Goal: Task Accomplishment & Management: Complete application form

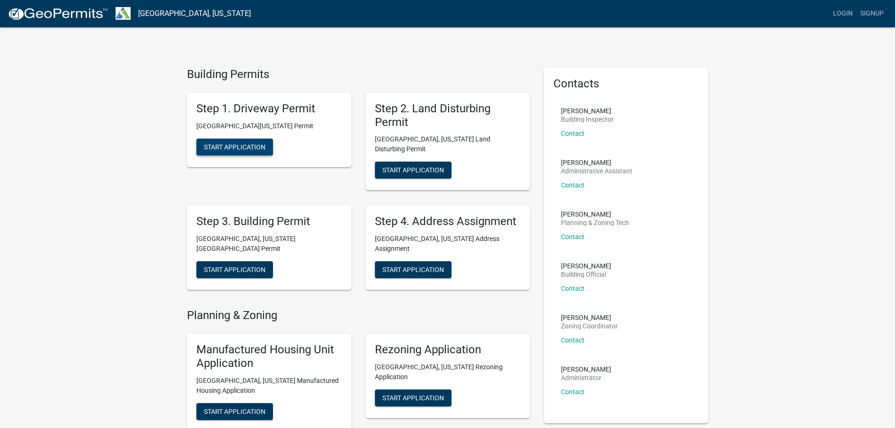
click at [241, 144] on span "Start Application" at bounding box center [235, 147] width 62 height 8
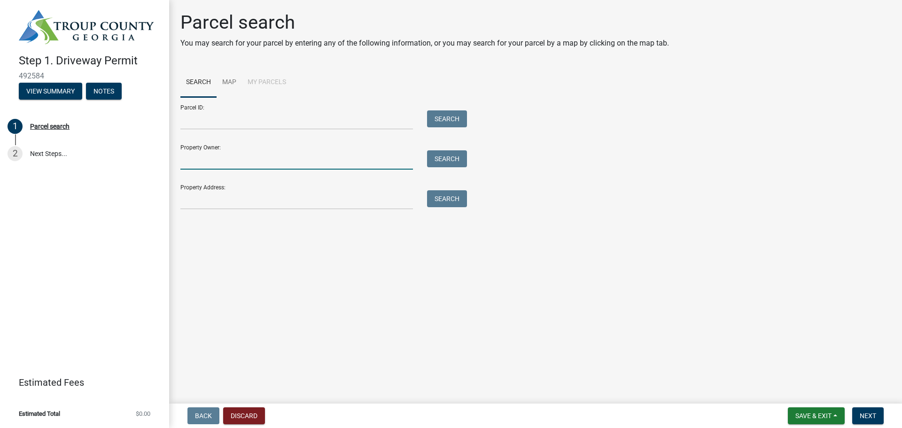
click at [202, 164] on input "Property Owner:" at bounding box center [296, 159] width 233 height 19
type input "T"
click at [198, 205] on input "Property Address:" at bounding box center [296, 199] width 233 height 19
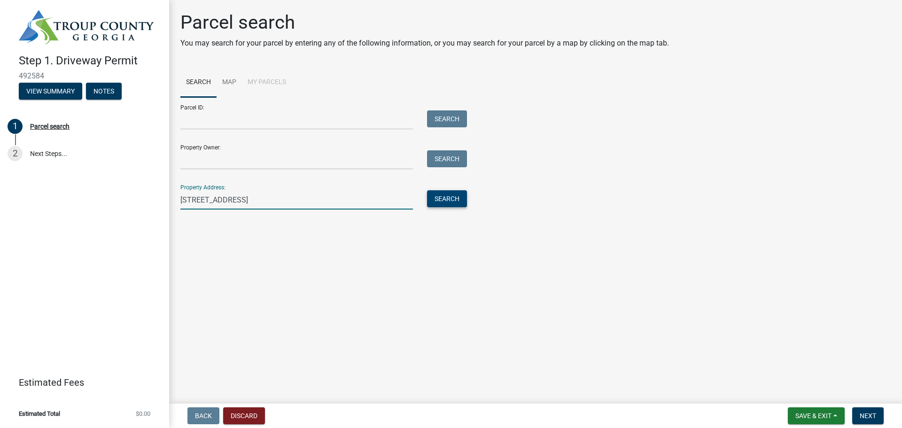
type input "[STREET_ADDRESS]"
click at [444, 199] on button "Search" at bounding box center [447, 198] width 40 height 17
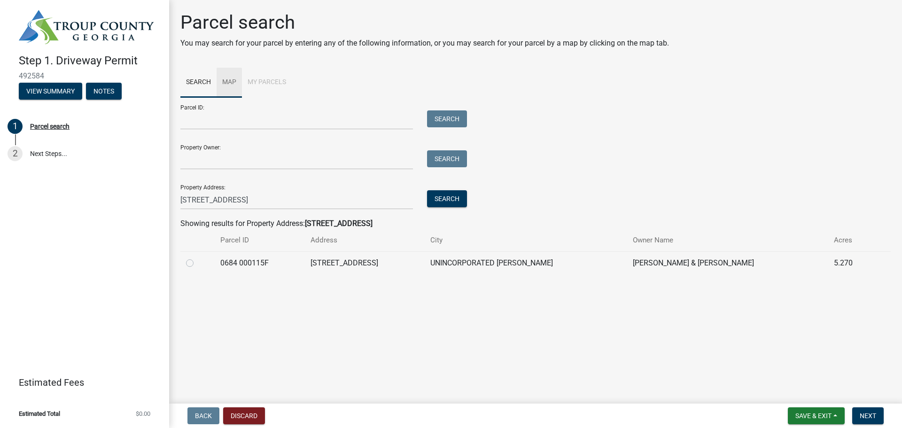
click at [230, 81] on link "Map" at bounding box center [229, 83] width 25 height 30
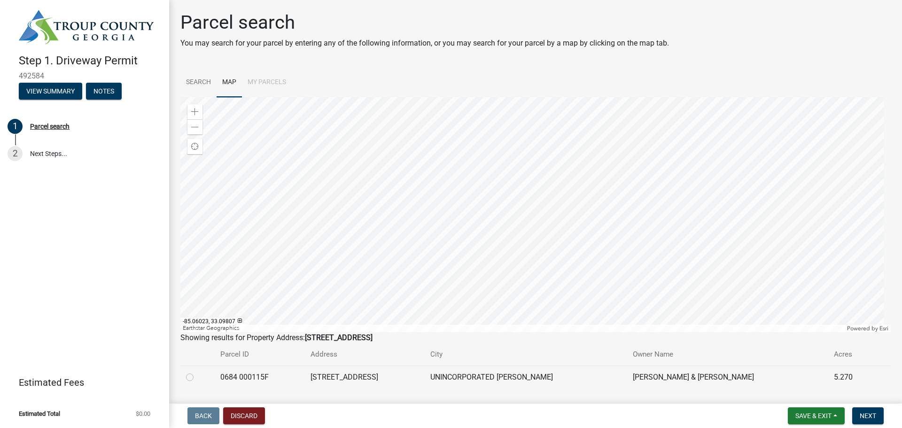
click at [507, 165] on div at bounding box center [535, 214] width 711 height 235
click at [369, 192] on div at bounding box center [535, 214] width 711 height 235
click at [554, 133] on div at bounding box center [535, 214] width 711 height 235
click at [452, 280] on div at bounding box center [535, 214] width 711 height 235
click at [339, 155] on div at bounding box center [535, 214] width 711 height 235
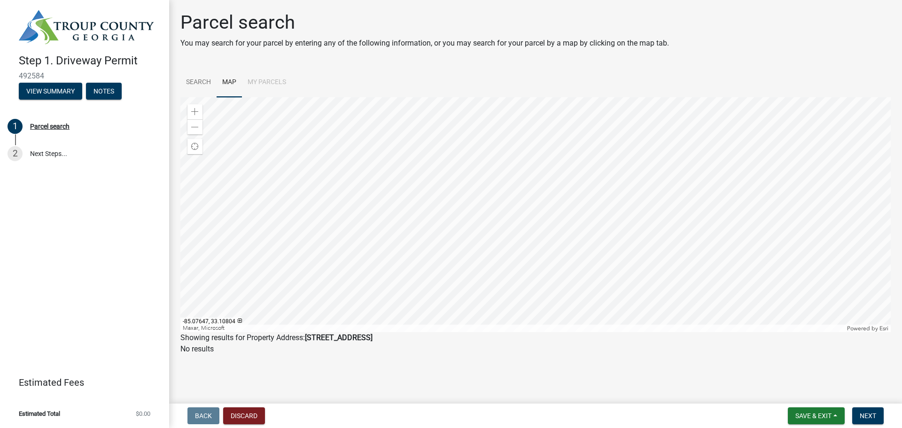
click at [349, 307] on div at bounding box center [535, 214] width 711 height 235
click at [352, 300] on div at bounding box center [535, 214] width 711 height 235
click at [360, 269] on div at bounding box center [535, 214] width 711 height 235
click at [409, 188] on div at bounding box center [535, 214] width 711 height 235
click at [196, 111] on span at bounding box center [195, 112] width 8 height 8
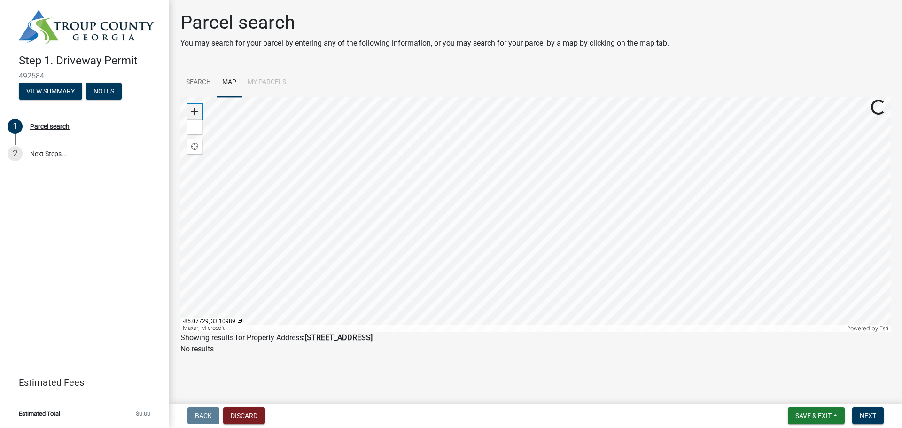
click at [196, 111] on span at bounding box center [195, 112] width 8 height 8
click at [406, 177] on div at bounding box center [535, 214] width 711 height 235
click at [481, 309] on div at bounding box center [535, 214] width 711 height 235
click at [470, 294] on div at bounding box center [535, 214] width 711 height 235
click at [546, 246] on div at bounding box center [535, 214] width 711 height 235
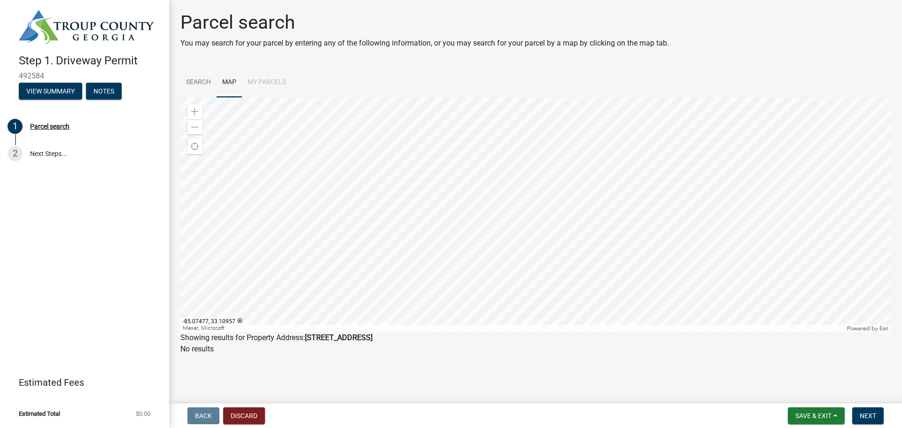
click at [572, 228] on div at bounding box center [535, 214] width 711 height 235
click at [503, 145] on div at bounding box center [535, 214] width 711 height 235
click at [469, 230] on div at bounding box center [535, 214] width 711 height 235
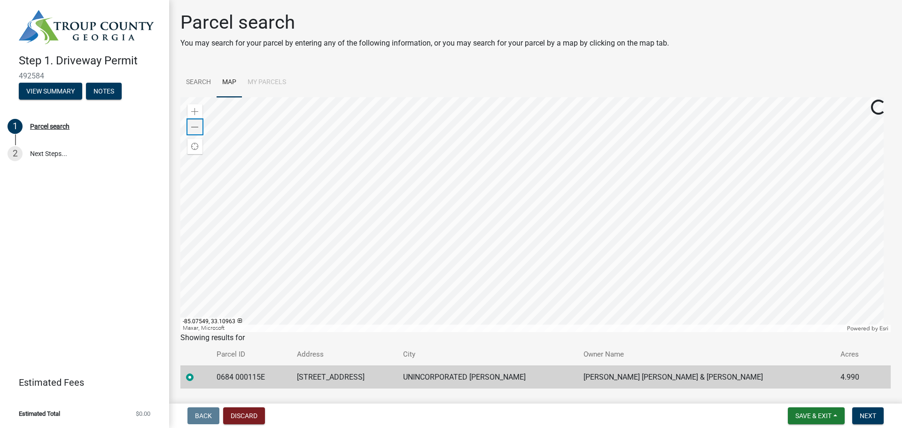
click at [200, 125] on div "Zoom out" at bounding box center [195, 126] width 15 height 15
click at [198, 127] on span at bounding box center [195, 128] width 8 height 8
click at [533, 152] on div at bounding box center [535, 214] width 711 height 235
click at [661, 189] on div at bounding box center [535, 214] width 711 height 235
click at [569, 276] on div at bounding box center [535, 214] width 711 height 235
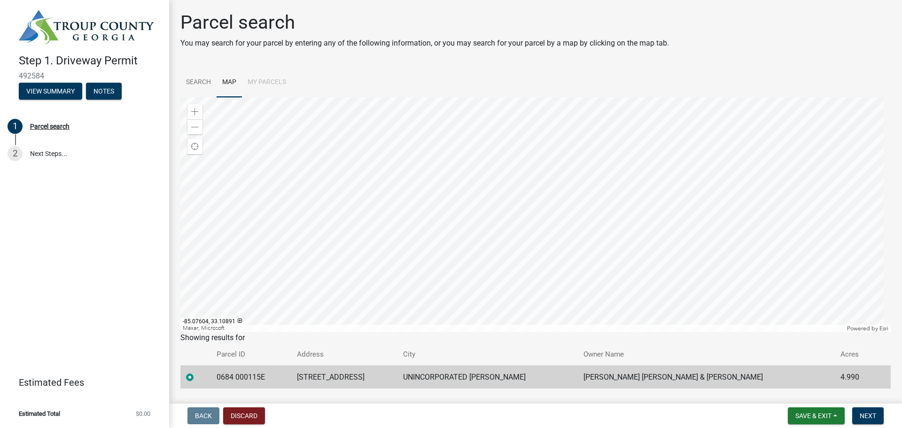
click at [346, 185] on div at bounding box center [535, 214] width 711 height 235
click at [517, 166] on div at bounding box center [535, 214] width 711 height 235
click at [321, 201] on div at bounding box center [535, 214] width 711 height 235
click at [381, 205] on div at bounding box center [535, 214] width 711 height 235
click at [377, 249] on div at bounding box center [535, 214] width 711 height 235
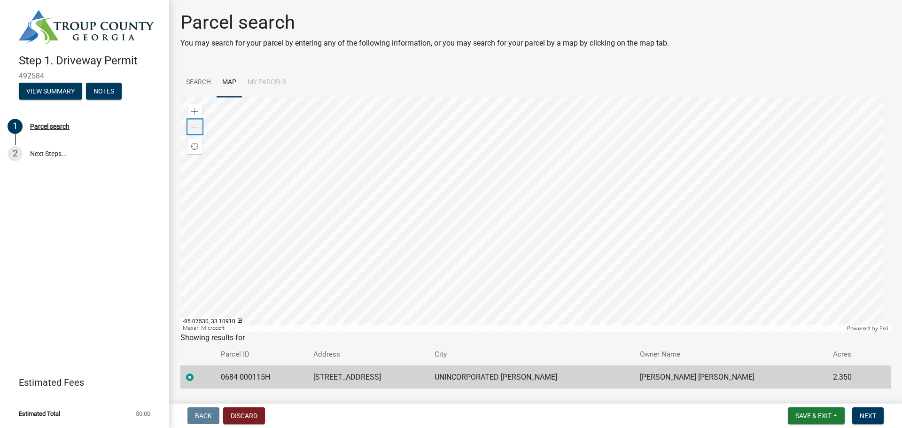
click at [193, 124] on span at bounding box center [195, 128] width 8 height 8
click at [482, 192] on div at bounding box center [535, 214] width 711 height 235
click at [446, 298] on div at bounding box center [535, 214] width 711 height 235
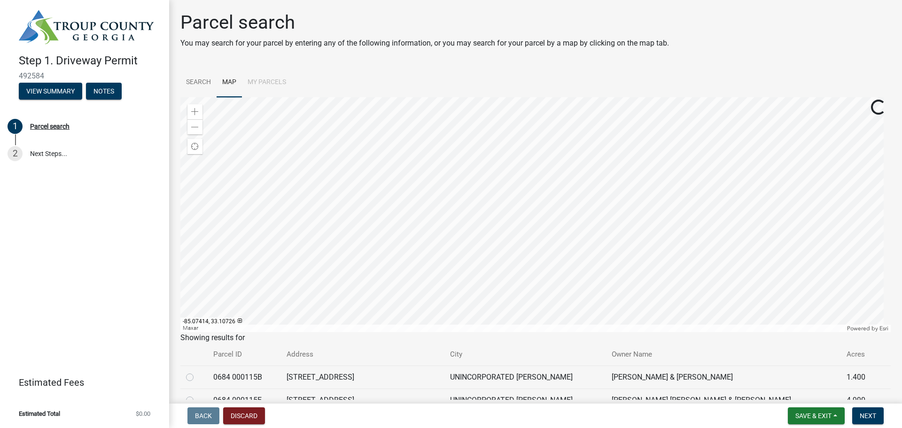
click at [502, 288] on div at bounding box center [535, 214] width 711 height 235
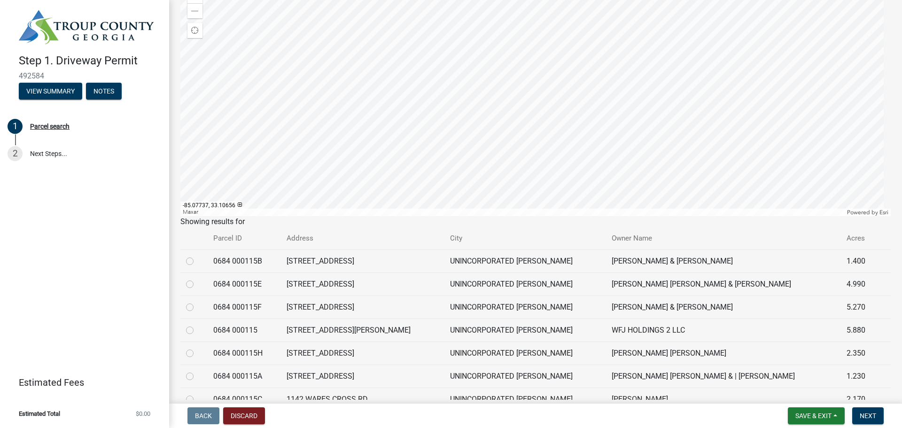
scroll to position [94, 0]
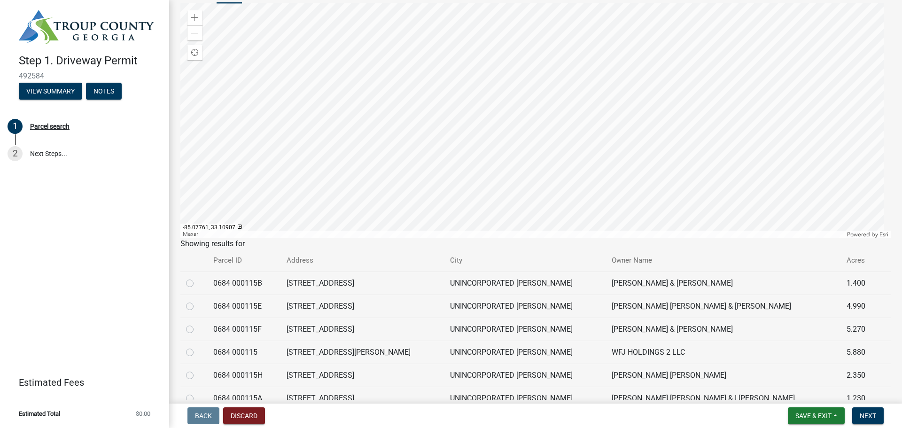
click at [350, 99] on div at bounding box center [535, 120] width 711 height 235
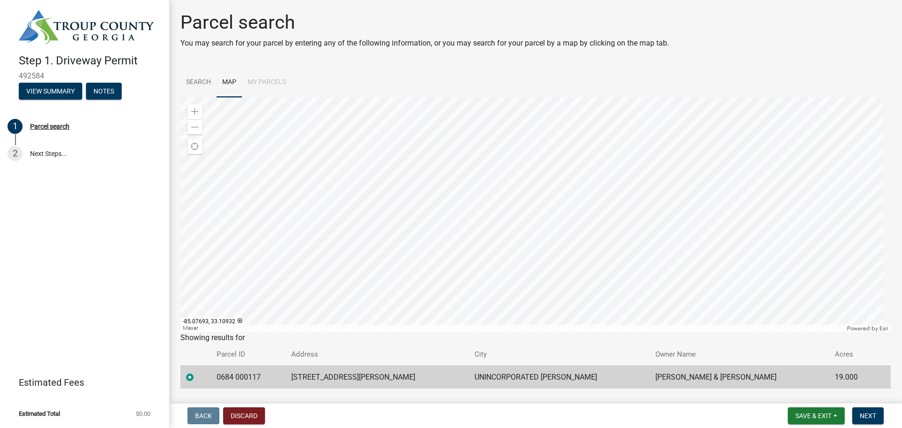
click at [409, 229] on div at bounding box center [535, 214] width 711 height 235
click at [440, 181] on div at bounding box center [535, 214] width 711 height 235
click at [238, 415] on button "Discard" at bounding box center [244, 416] width 42 height 17
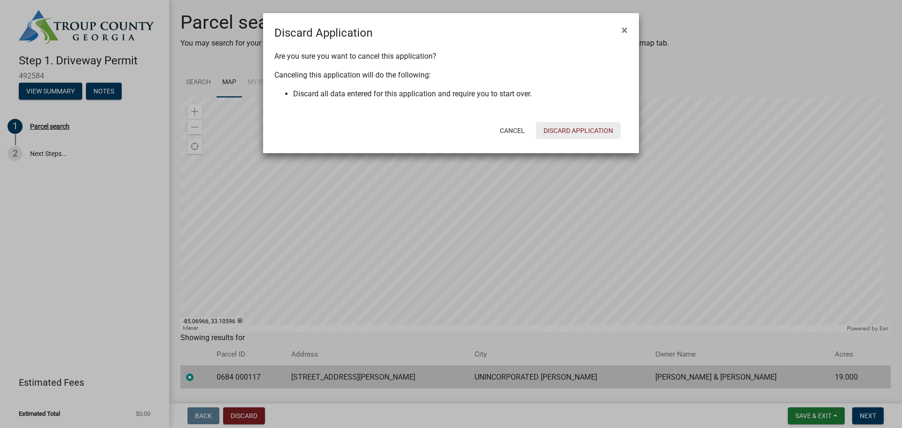
click at [585, 128] on button "Discard Application" at bounding box center [578, 130] width 85 height 17
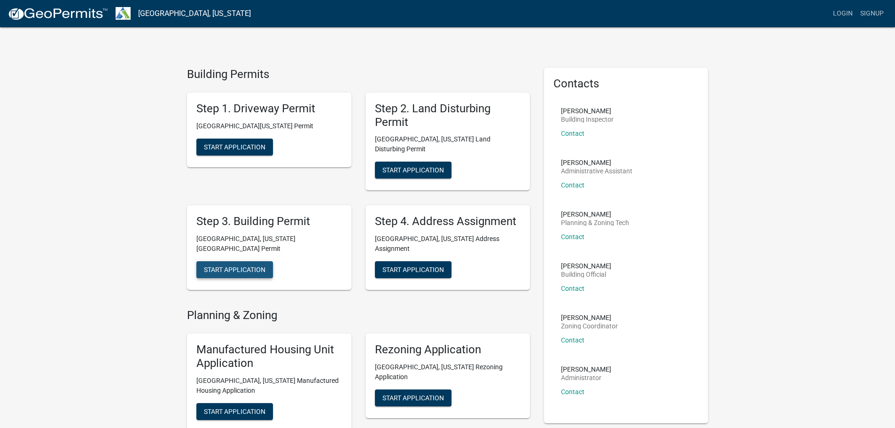
click at [227, 266] on span "Start Application" at bounding box center [235, 270] width 62 height 8
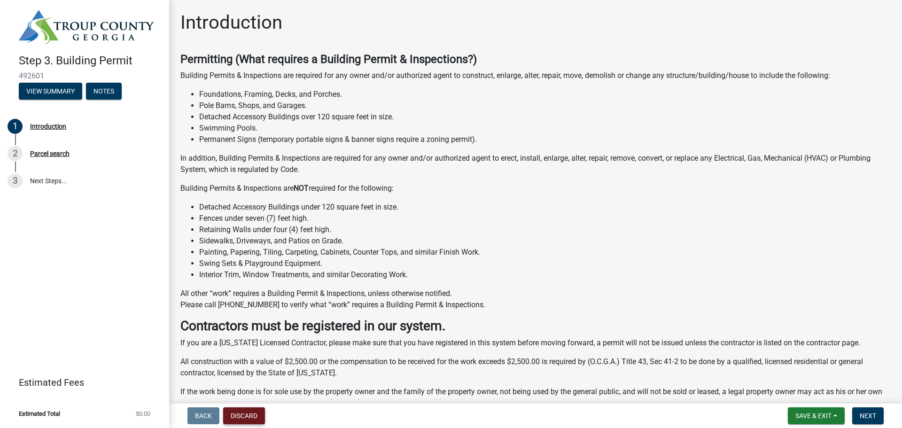
click at [249, 413] on button "Discard" at bounding box center [244, 416] width 42 height 17
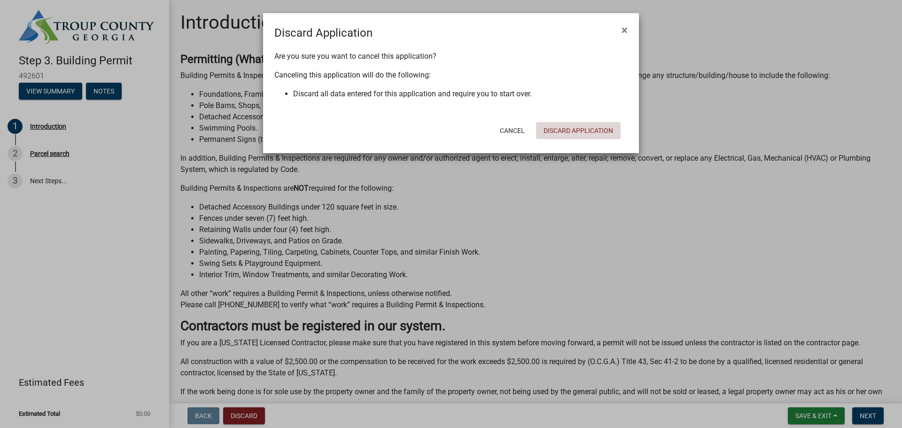
click at [560, 129] on button "Discard Application" at bounding box center [578, 130] width 85 height 17
